Goal: Find specific page/section: Find specific page/section

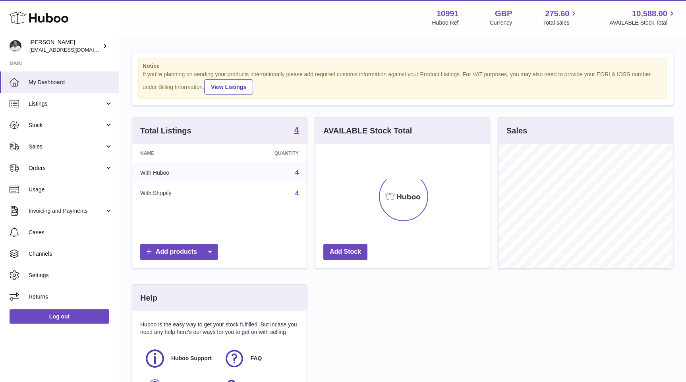
scroll to position [124, 174]
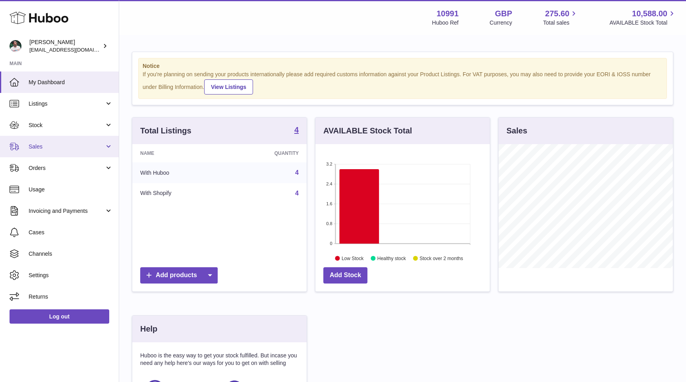
click at [61, 146] on span "Sales" at bounding box center [67, 147] width 76 height 8
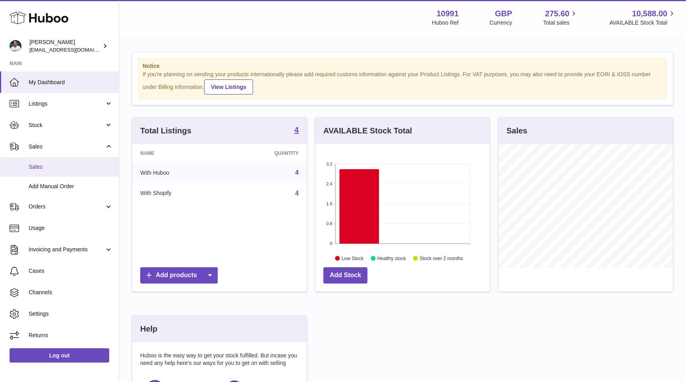
click at [62, 165] on span "Sales" at bounding box center [71, 167] width 84 height 8
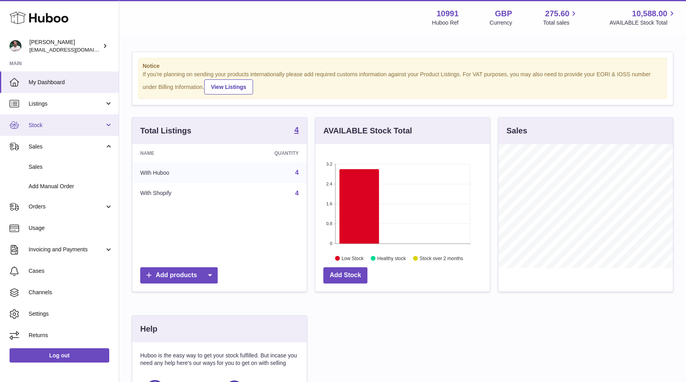
click at [76, 129] on link "Stock" at bounding box center [59, 124] width 119 height 21
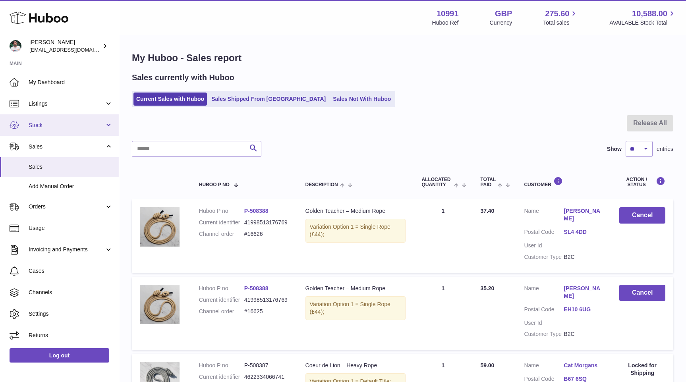
click at [72, 131] on link "Stock" at bounding box center [59, 124] width 119 height 21
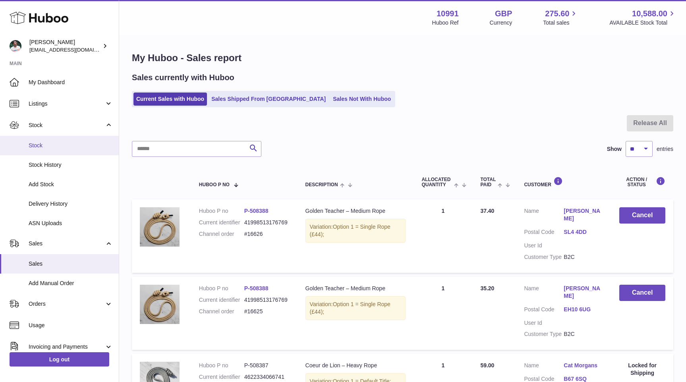
click at [63, 144] on span "Stock" at bounding box center [71, 146] width 84 height 8
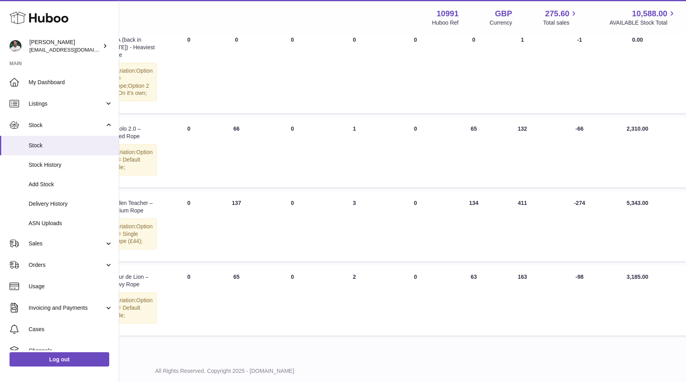
scroll to position [145, 178]
